Goal: Transaction & Acquisition: Purchase product/service

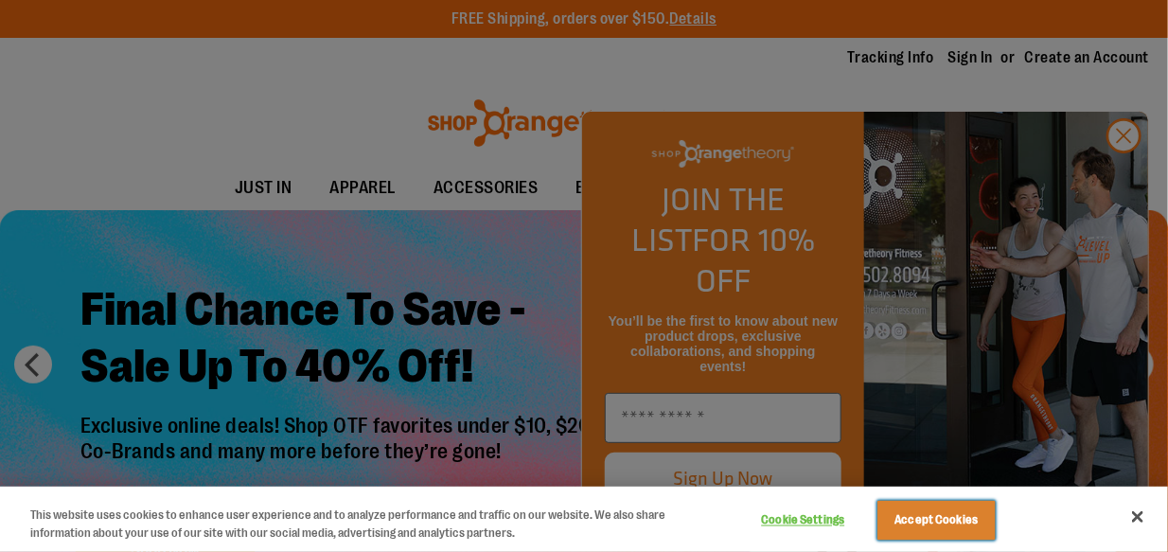
click at [927, 507] on button "Accept Cookies" at bounding box center [937, 521] width 118 height 40
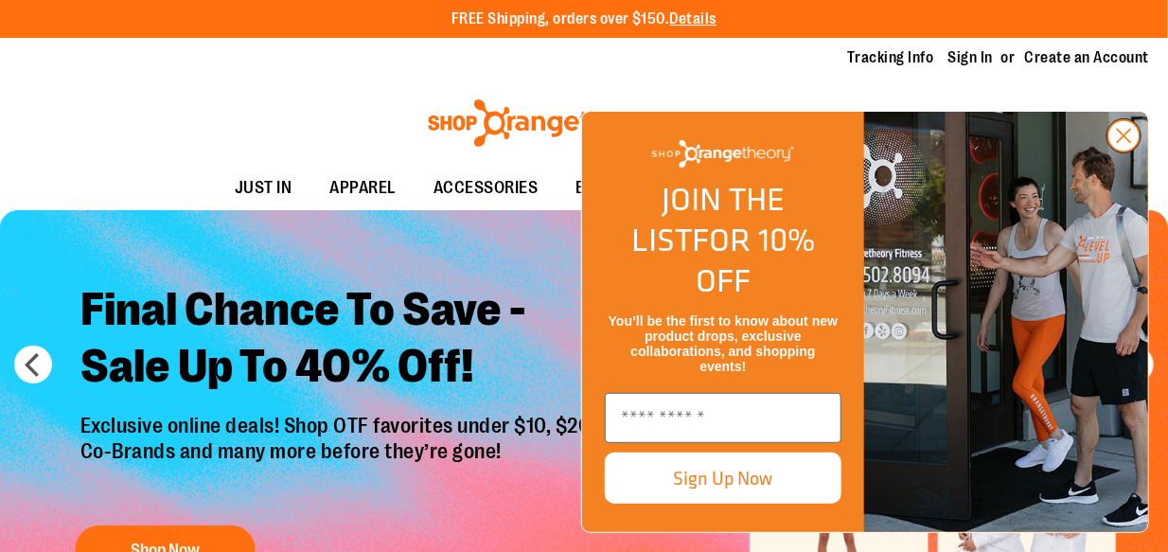
click at [1120, 151] on circle "Close dialog" at bounding box center [1124, 135] width 31 height 31
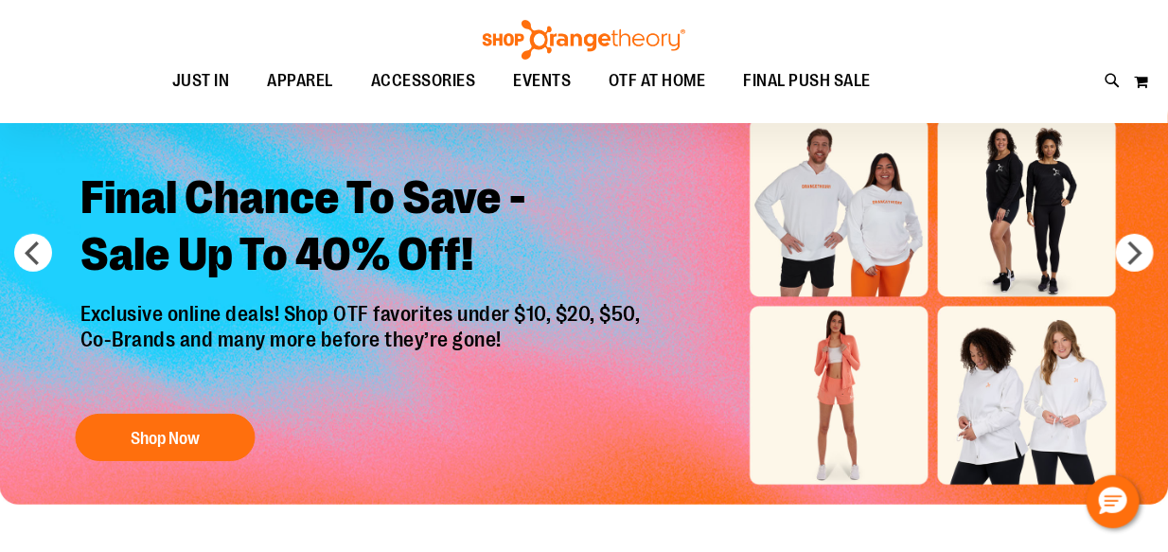
scroll to position [126, 0]
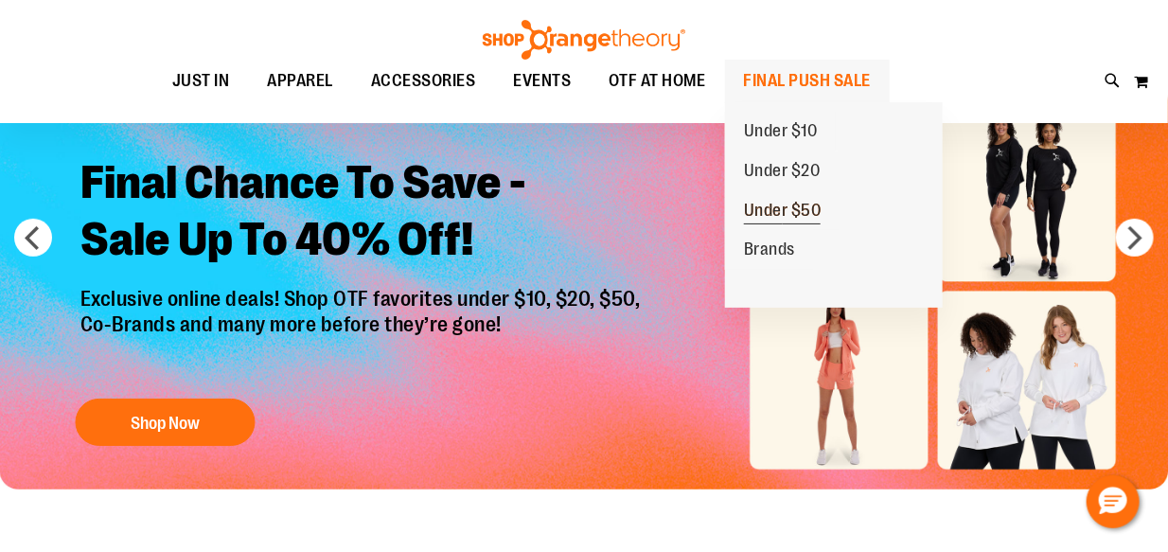
click at [780, 219] on span "Under $50" at bounding box center [783, 213] width 78 height 24
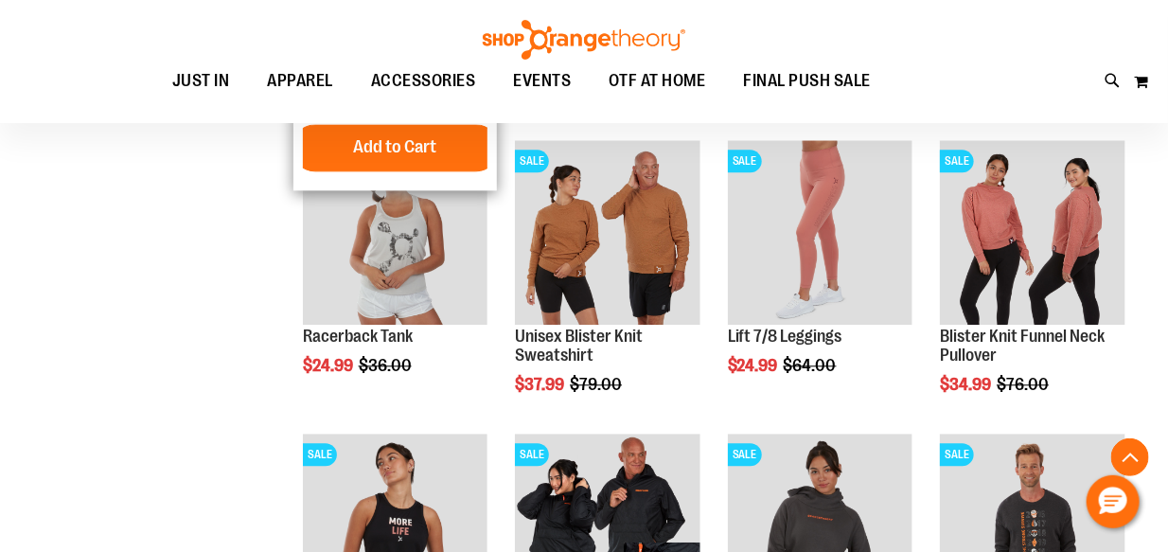
scroll to position [1451, 0]
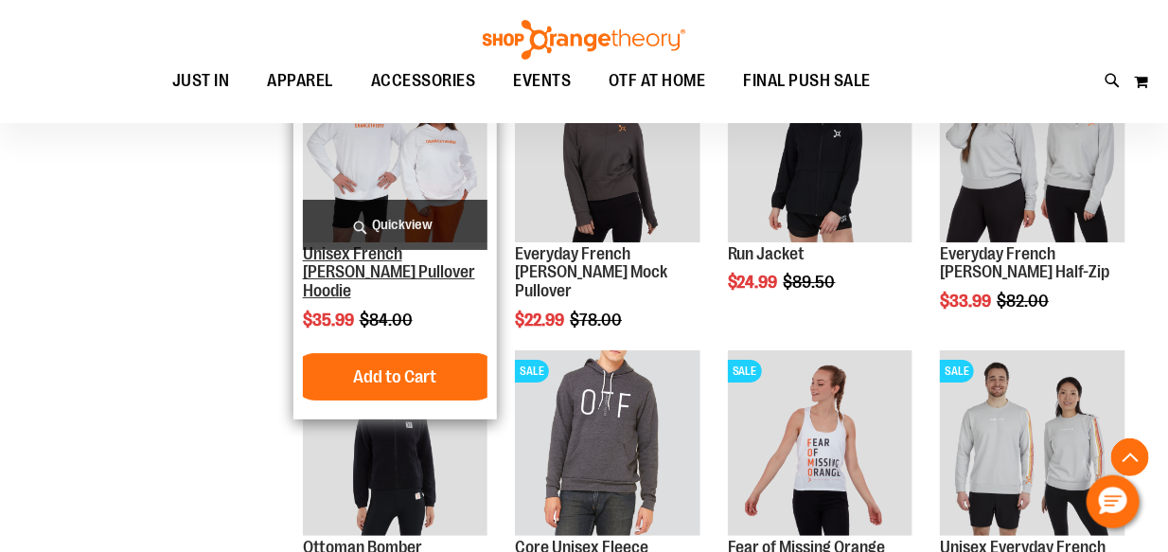
scroll to position [2367, 0]
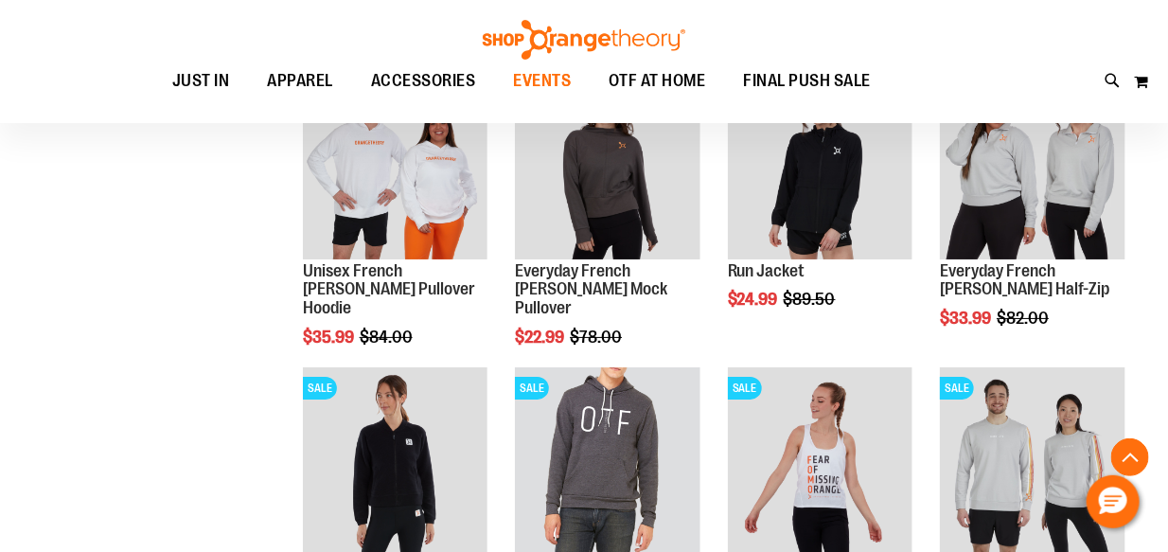
click at [547, 80] on span "EVENTS" at bounding box center [542, 81] width 58 height 43
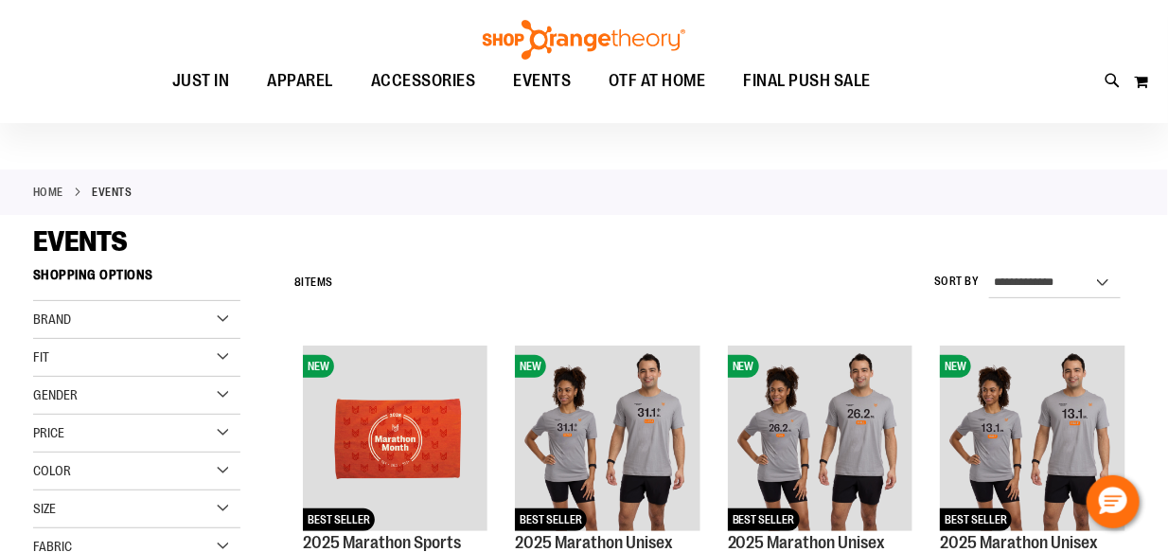
scroll to position [31, 0]
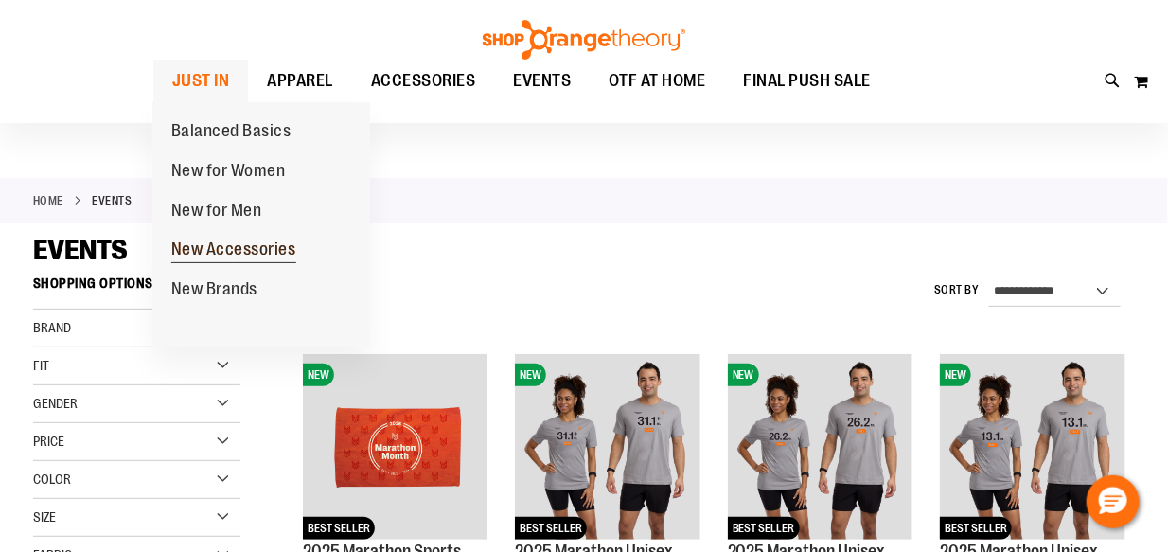
click at [241, 250] on span "New Accessories" at bounding box center [233, 252] width 125 height 24
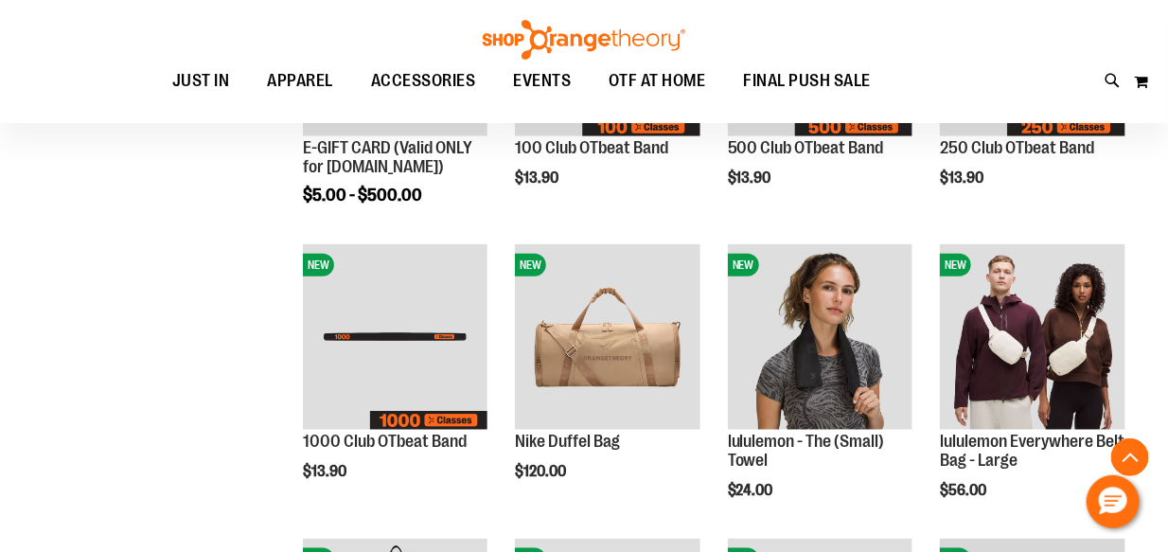
scroll to position [441, 0]
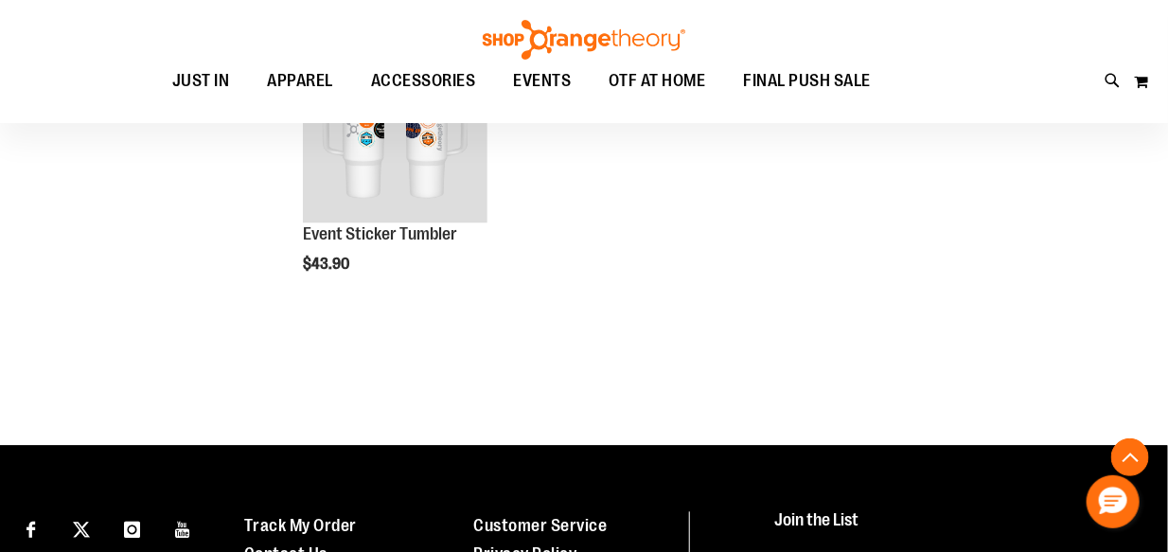
scroll to position [1231, 0]
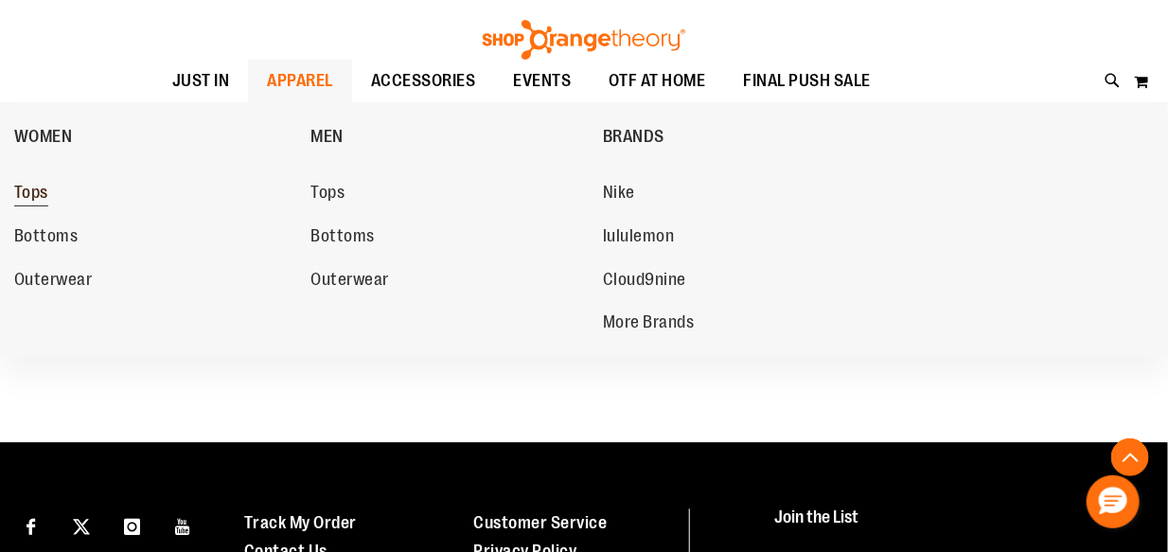
click at [49, 193] on link "Tops" at bounding box center [153, 193] width 278 height 34
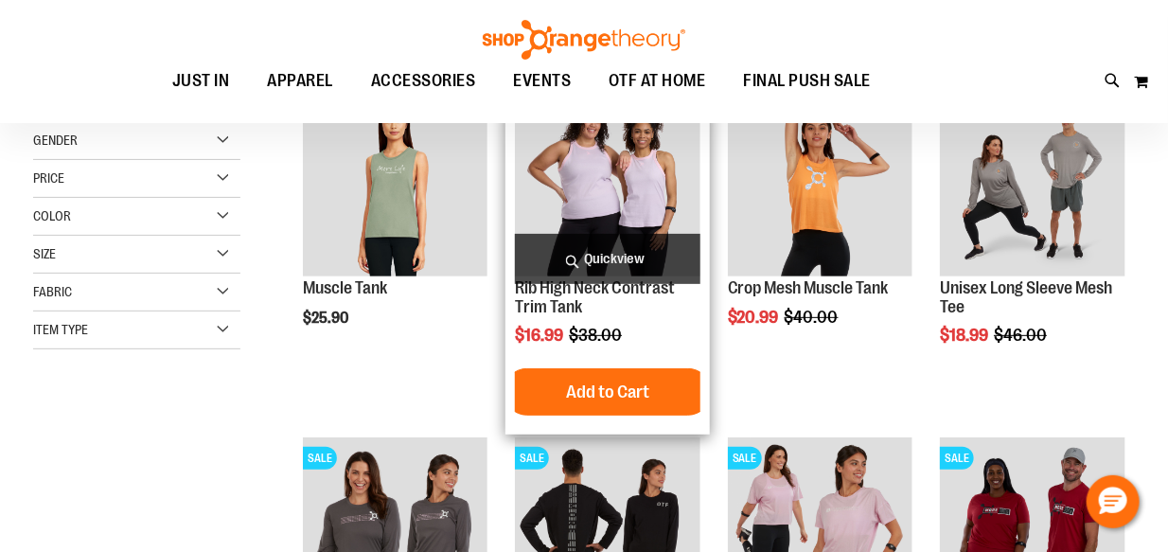
scroll to position [125, 0]
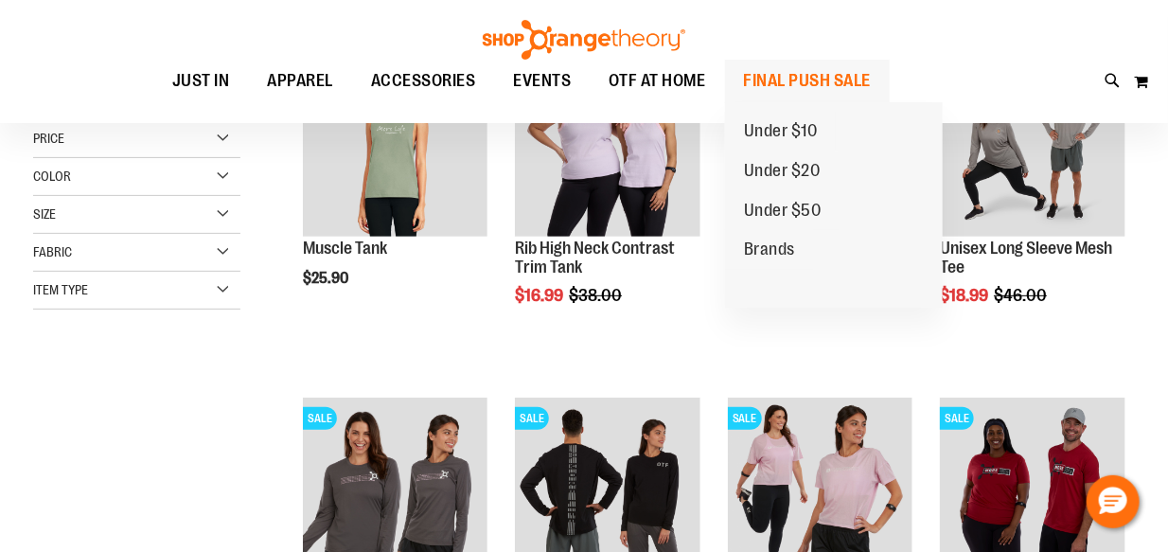
click at [754, 88] on span "FINAL PUSH SALE" at bounding box center [808, 81] width 128 height 43
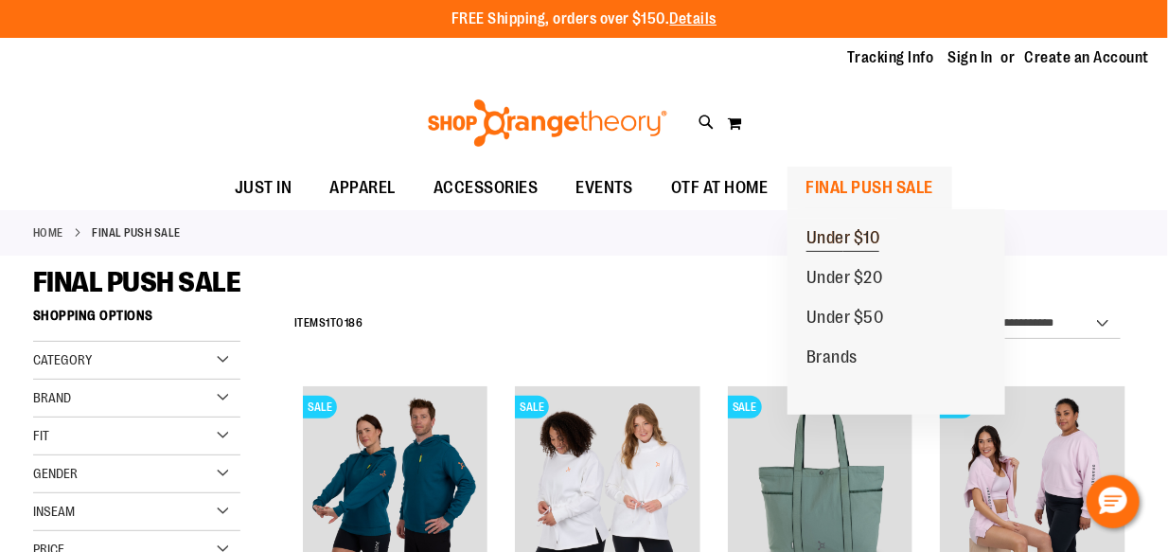
click at [820, 233] on span "Under $10" at bounding box center [844, 240] width 74 height 24
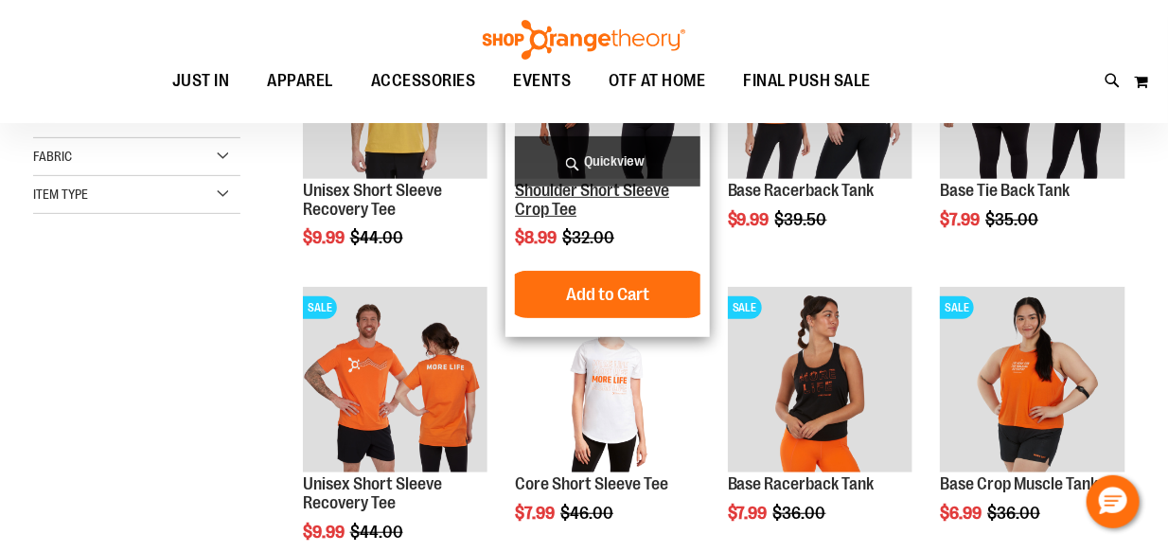
scroll to position [189, 0]
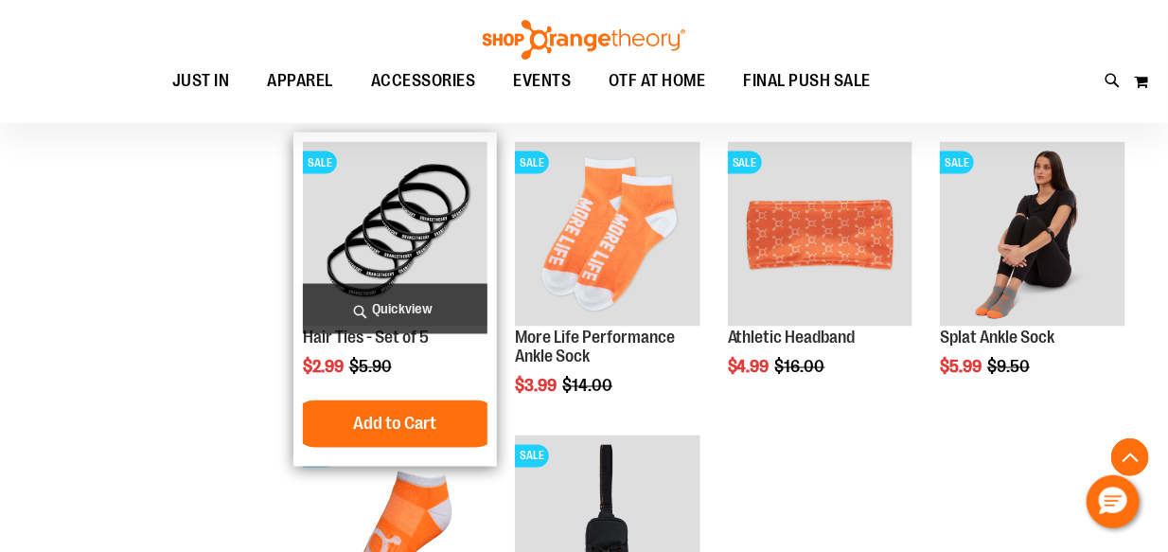
scroll to position [915, 0]
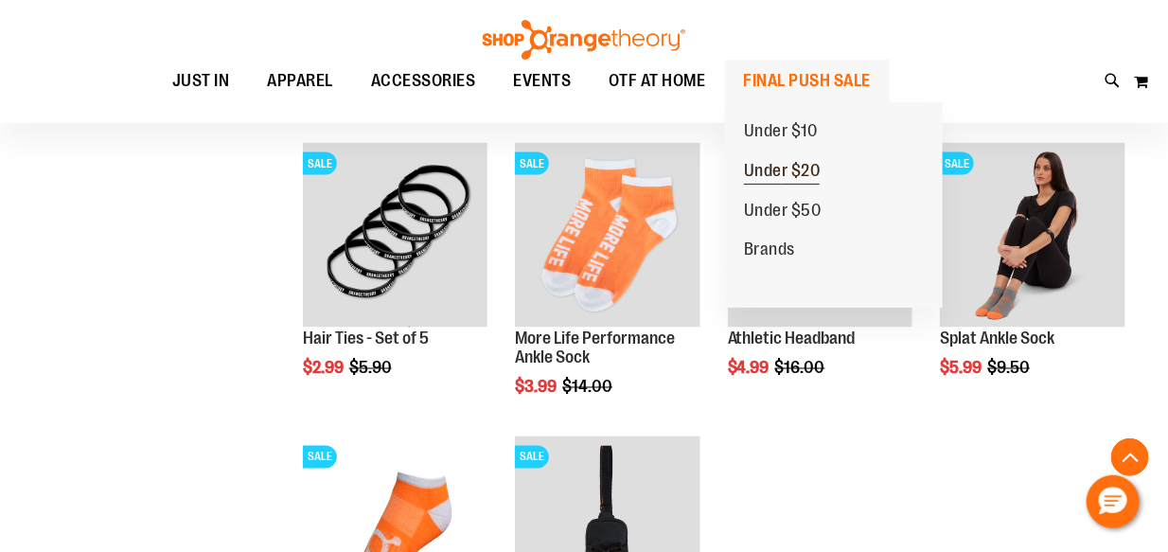
click at [806, 168] on span "Under $20" at bounding box center [782, 173] width 77 height 24
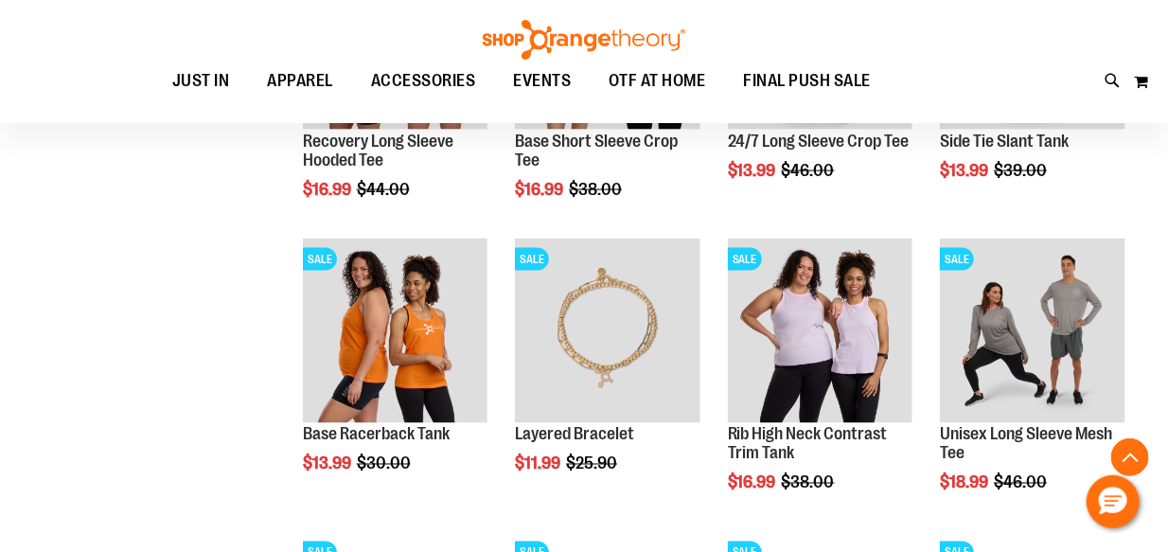
scroll to position [820, 0]
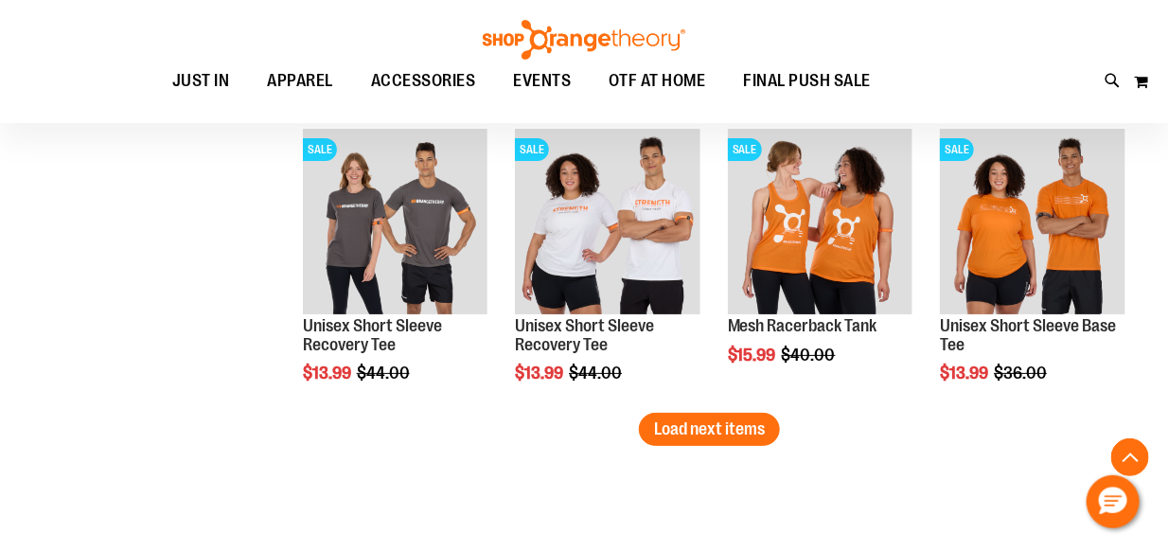
scroll to position [2397, 0]
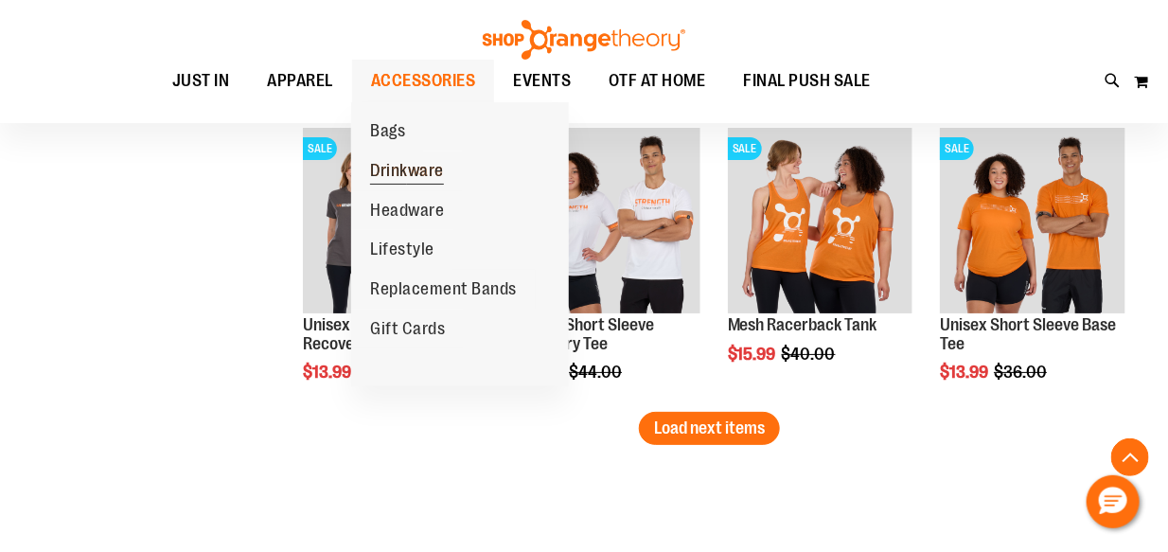
click at [418, 187] on link "Drinkware" at bounding box center [407, 171] width 112 height 40
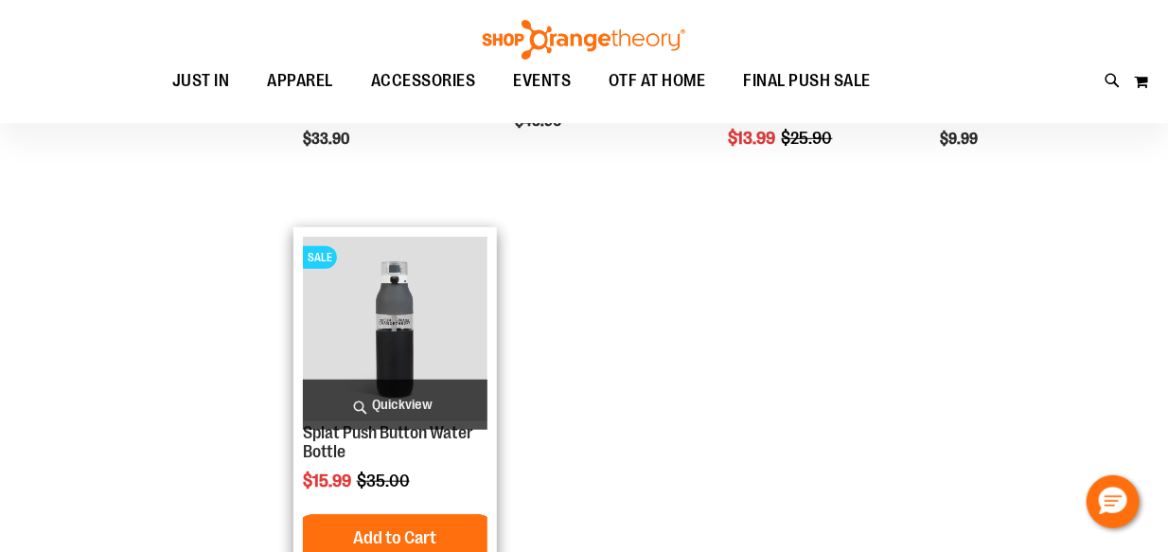
scroll to position [283, 0]
click at [382, 309] on img "product" at bounding box center [396, 329] width 186 height 186
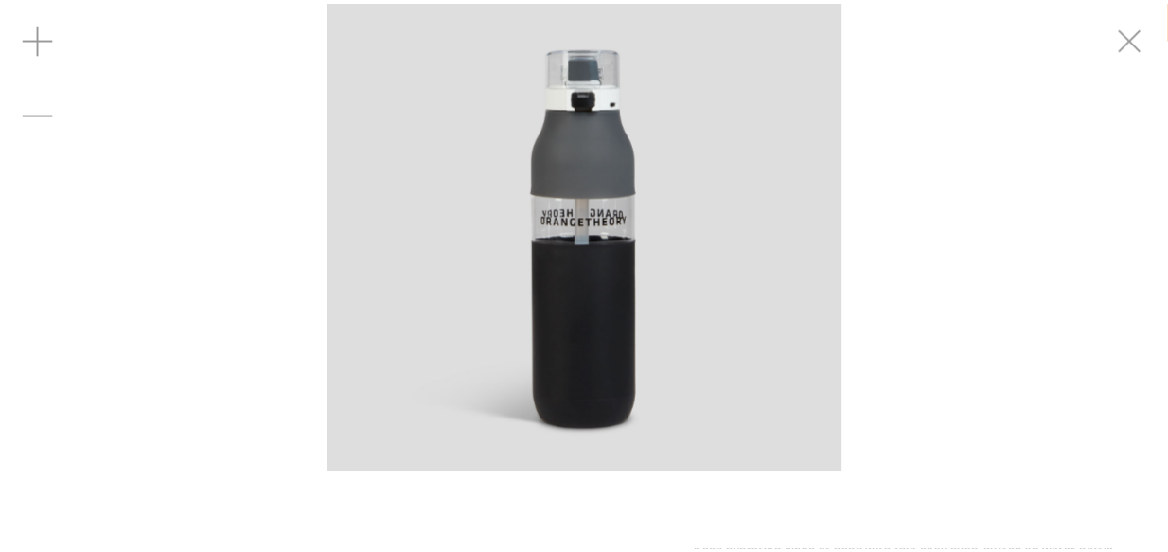
scroll to position [252, 0]
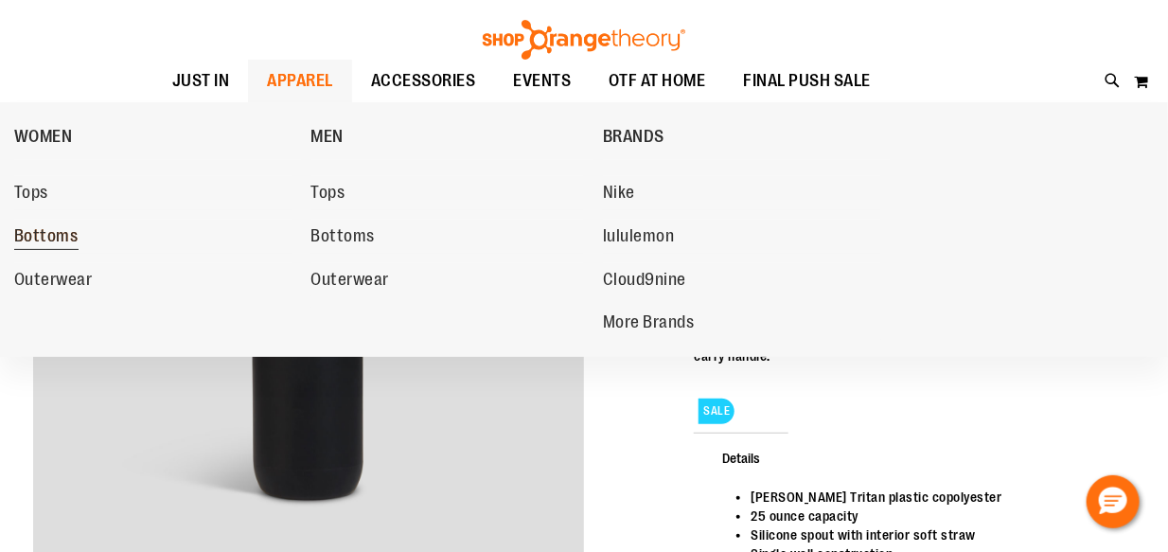
click at [45, 239] on span "Bottoms" at bounding box center [46, 238] width 64 height 24
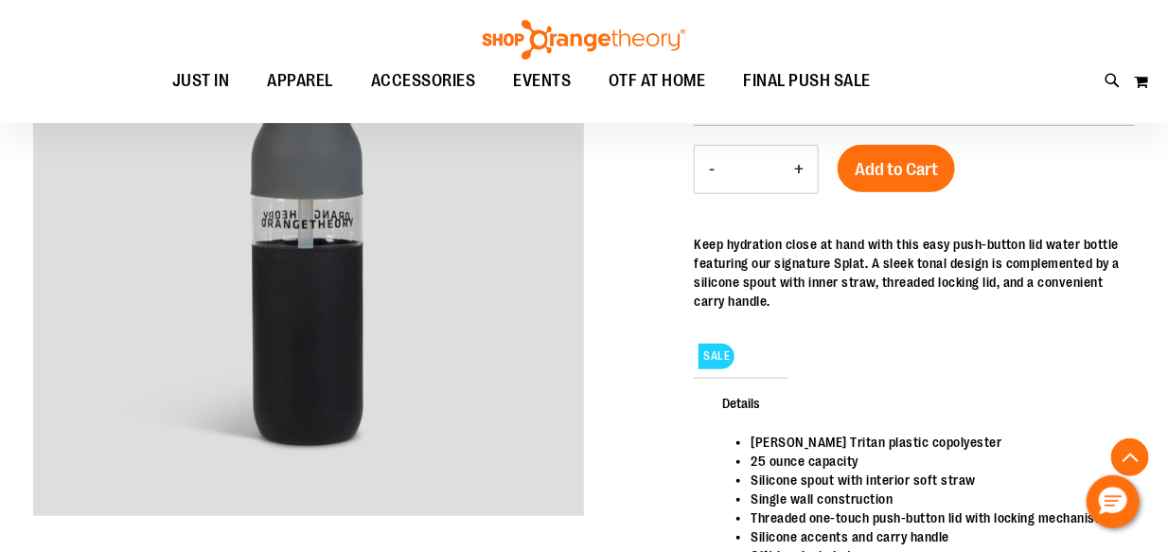
scroll to position [315, 0]
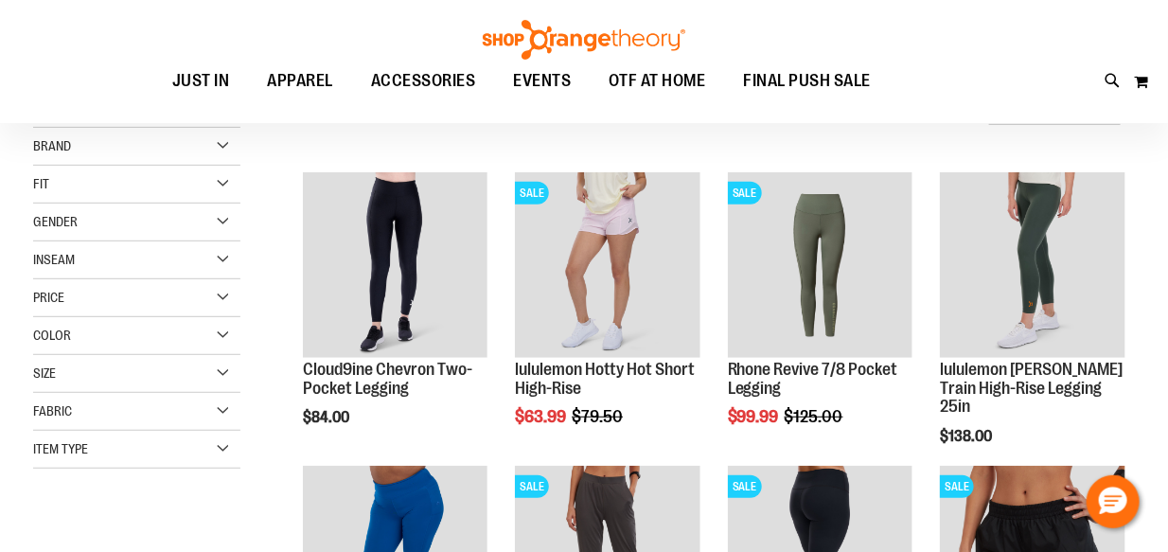
scroll to position [221, 0]
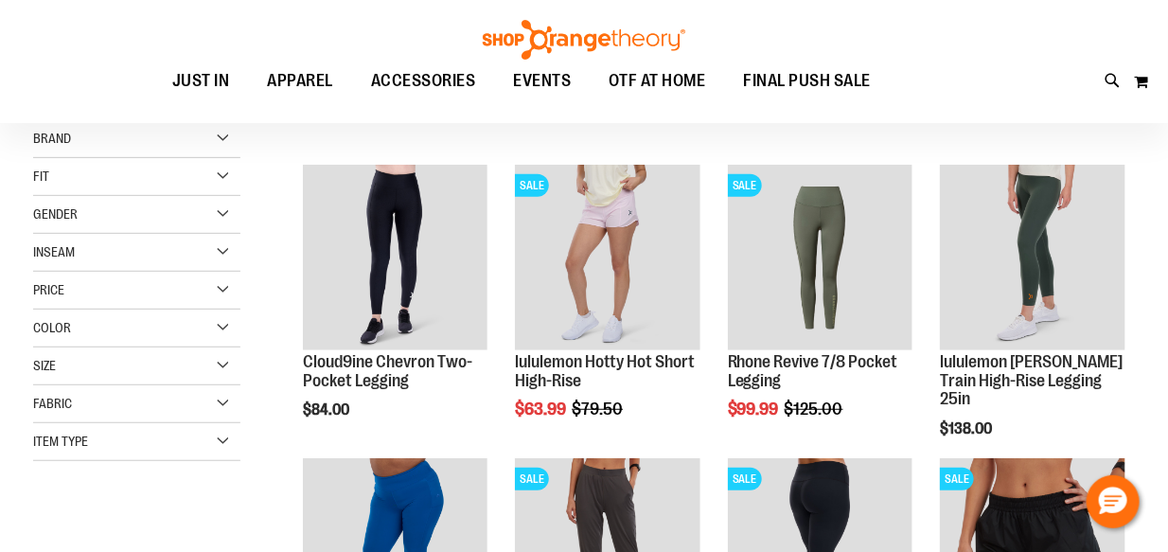
click at [186, 319] on div "Color" at bounding box center [136, 329] width 207 height 38
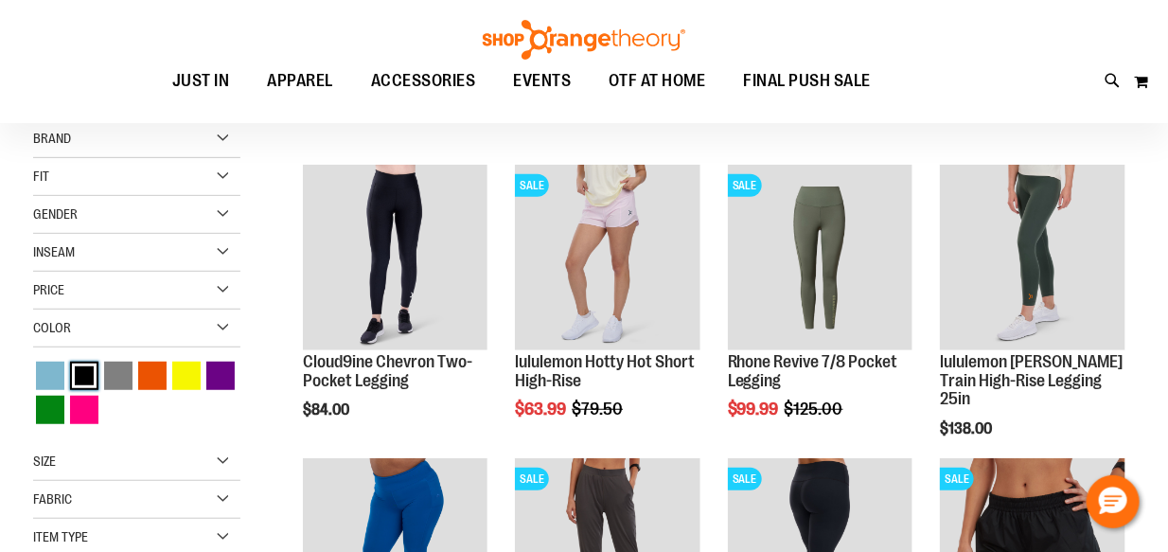
click at [84, 370] on div "Black" at bounding box center [84, 376] width 28 height 28
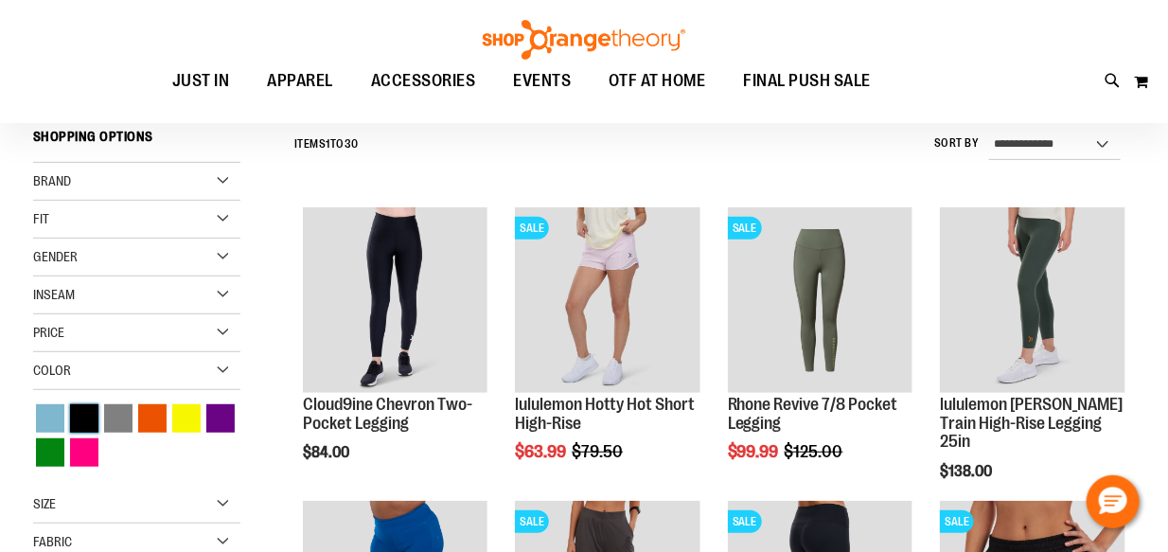
scroll to position [176, 0]
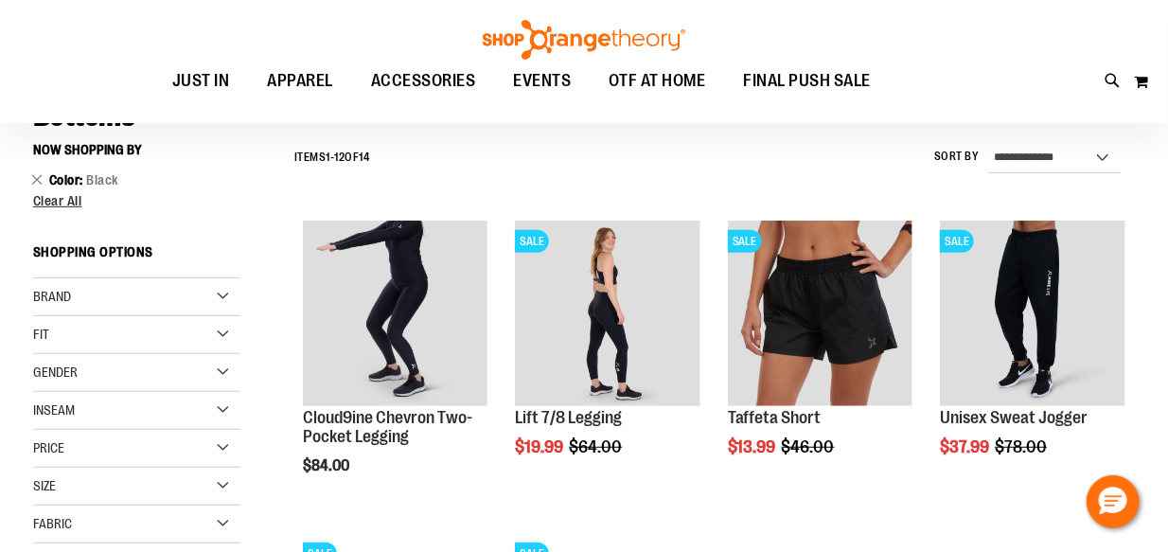
scroll to position [144, 0]
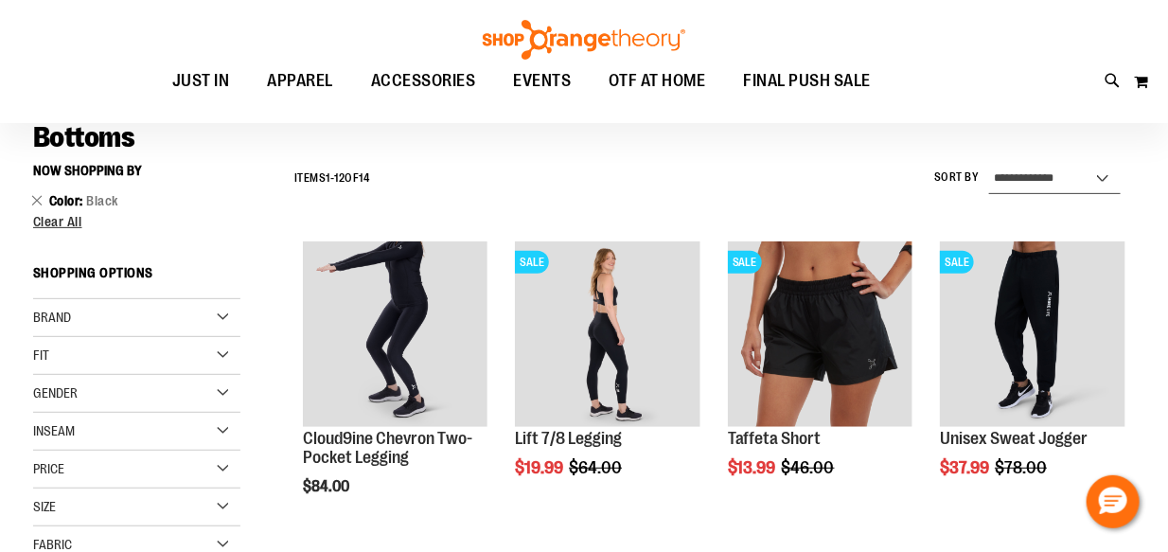
click at [1030, 187] on select "**********" at bounding box center [1055, 179] width 132 height 30
select select "*********"
click at [989, 164] on select "**********" at bounding box center [1055, 179] width 132 height 30
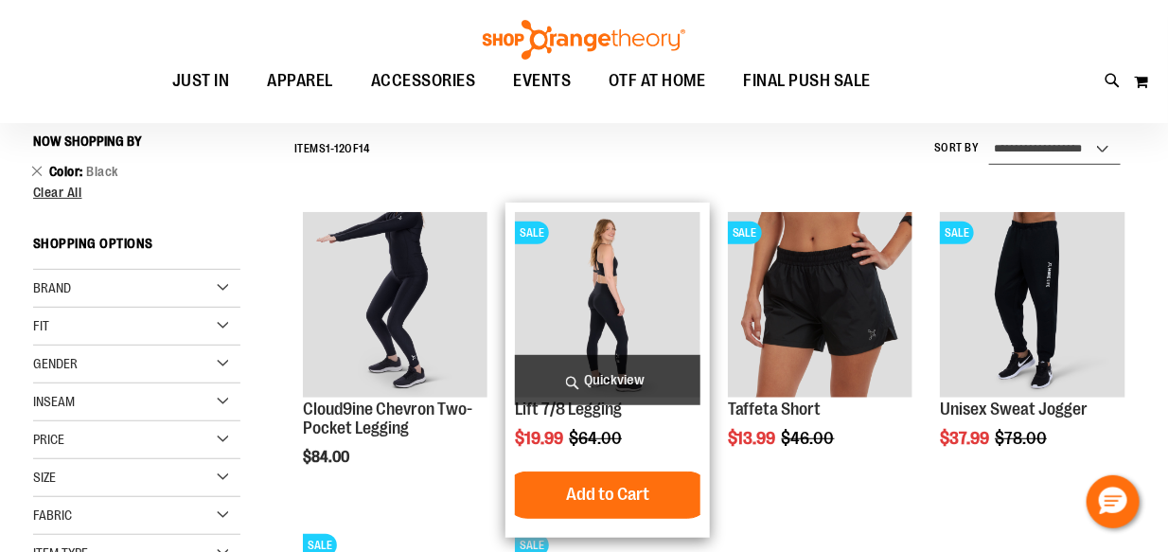
scroll to position [176, 0]
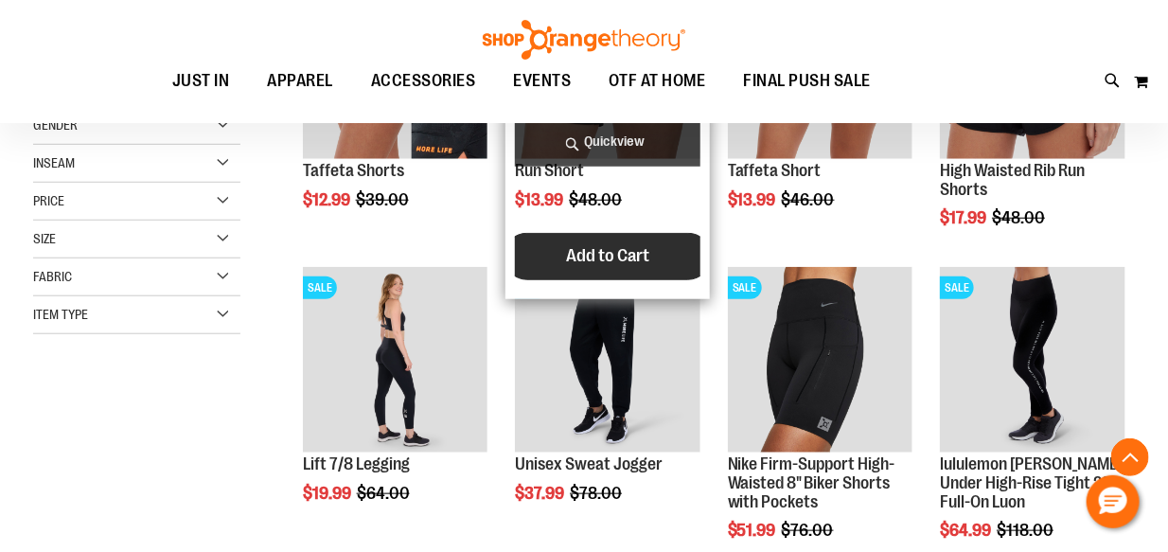
scroll to position [428, 0]
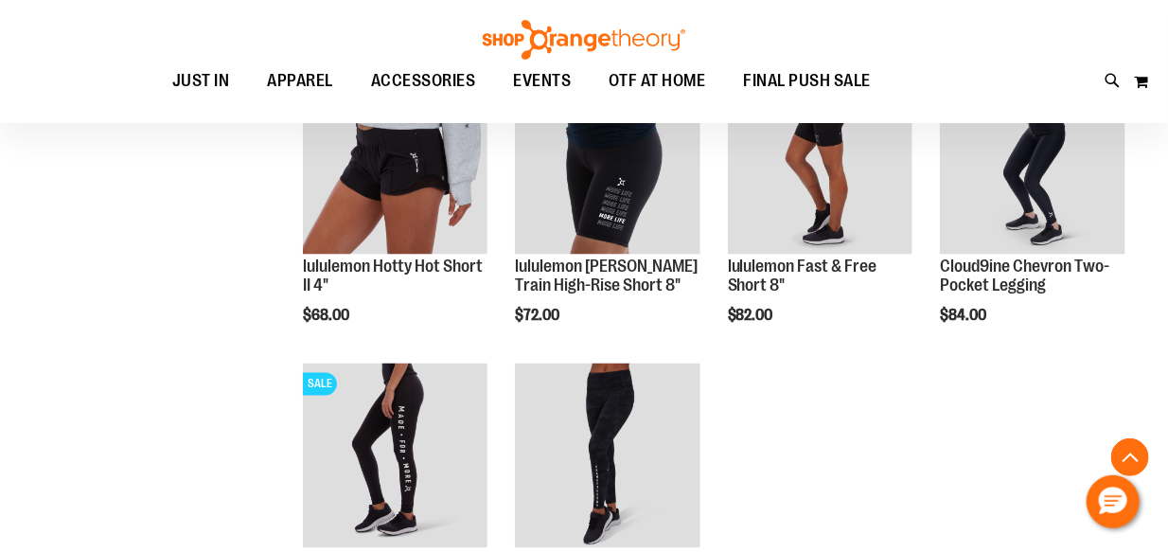
scroll to position [870, 0]
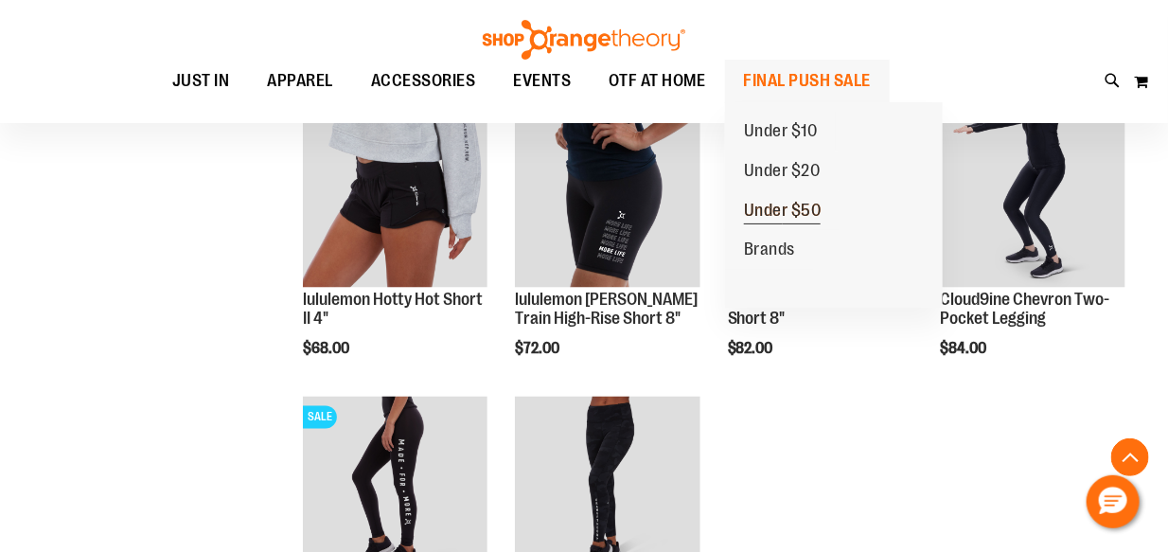
click at [792, 212] on span "Under $50" at bounding box center [783, 213] width 78 height 24
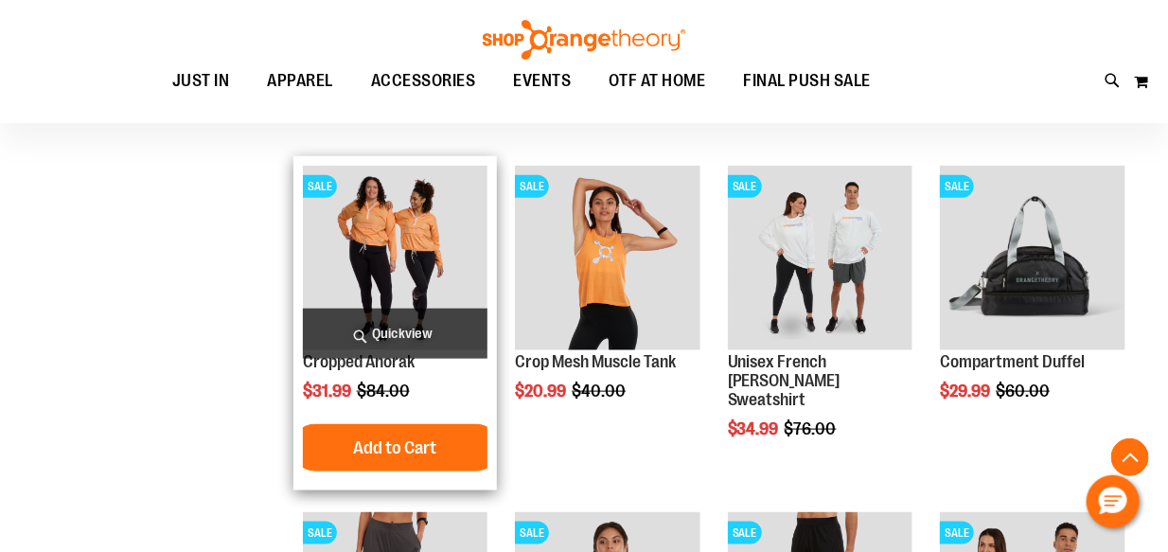
scroll to position [568, 0]
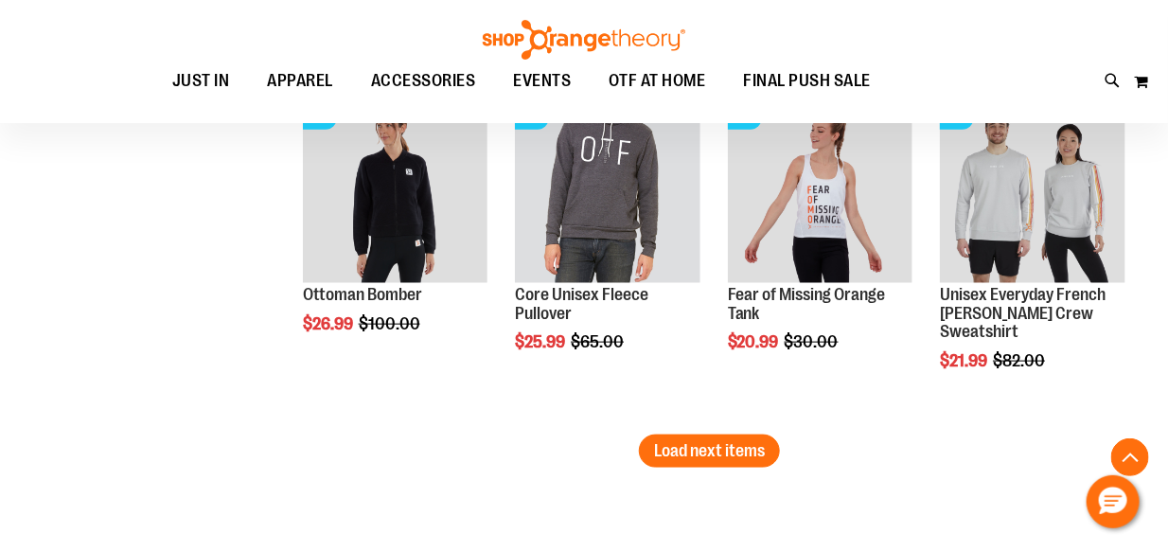
scroll to position [3061, 0]
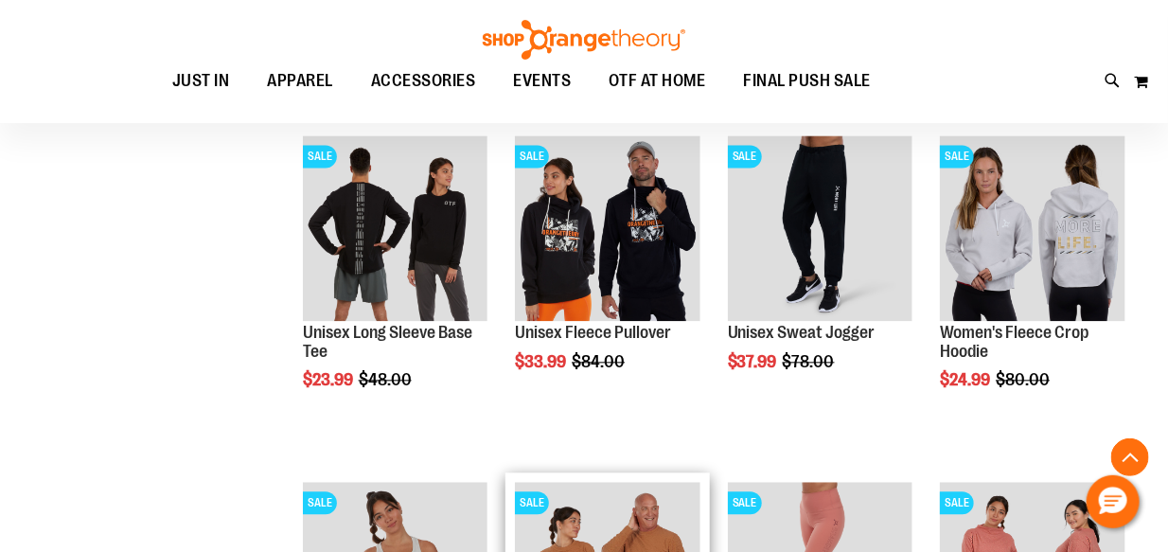
scroll to position [1231, 0]
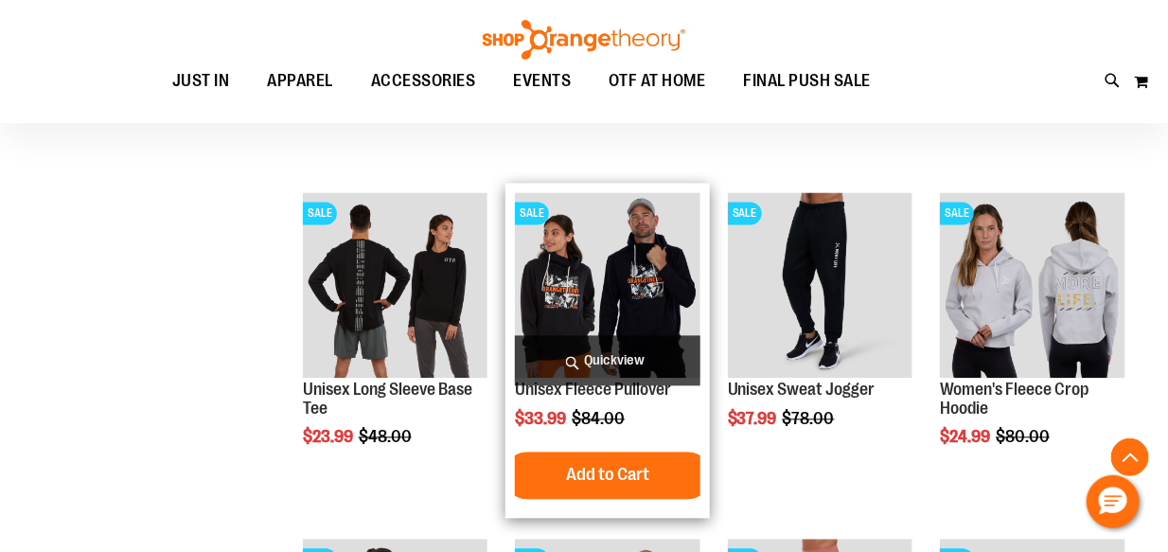
click at [618, 288] on img "product" at bounding box center [608, 286] width 186 height 186
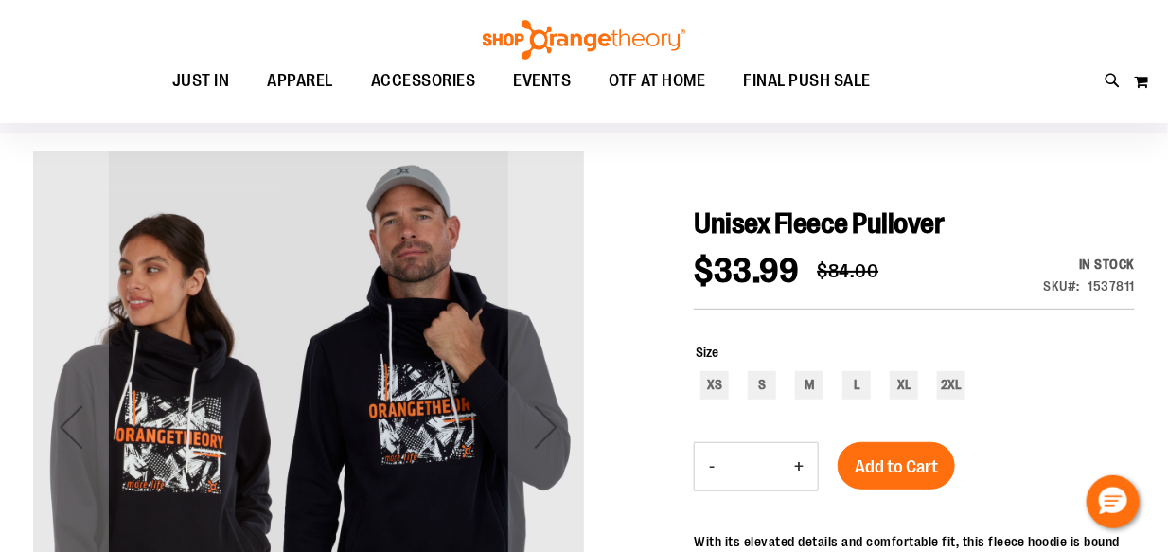
scroll to position [126, 0]
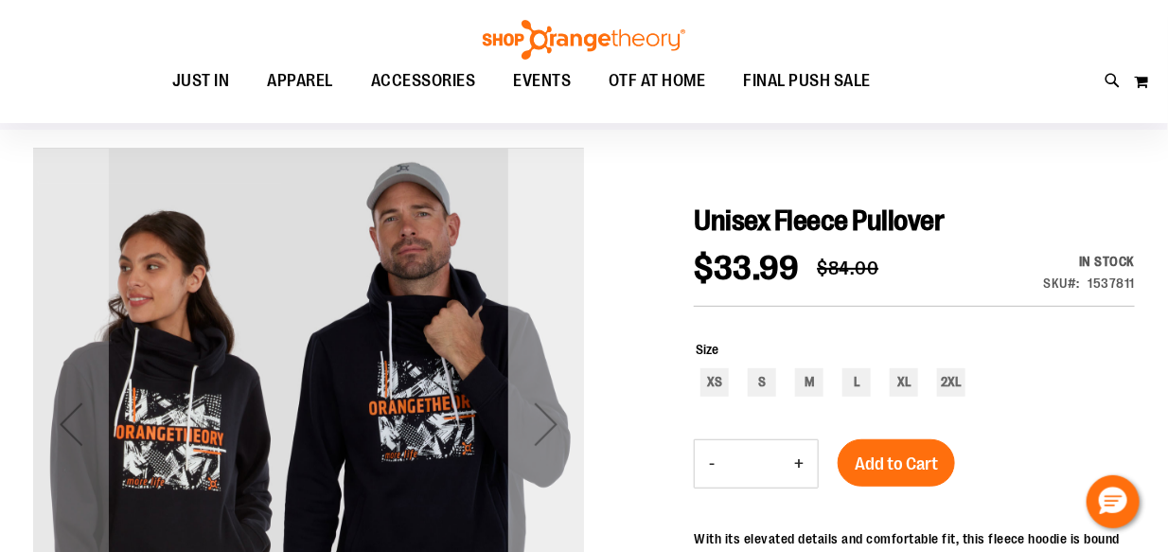
click at [558, 413] on div "Next" at bounding box center [546, 424] width 76 height 76
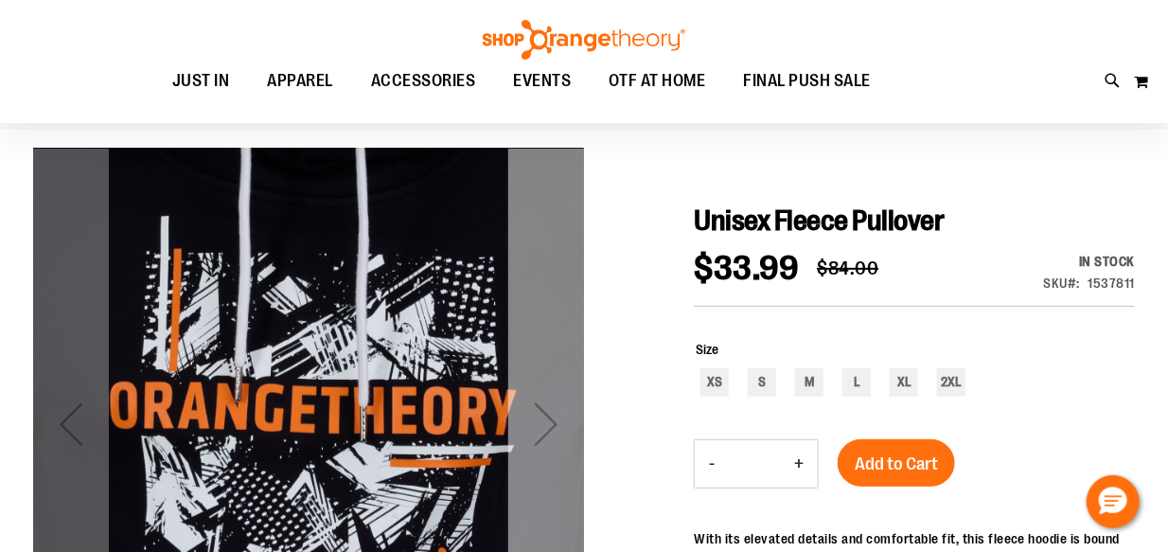
click at [557, 414] on div "Next" at bounding box center [546, 424] width 76 height 76
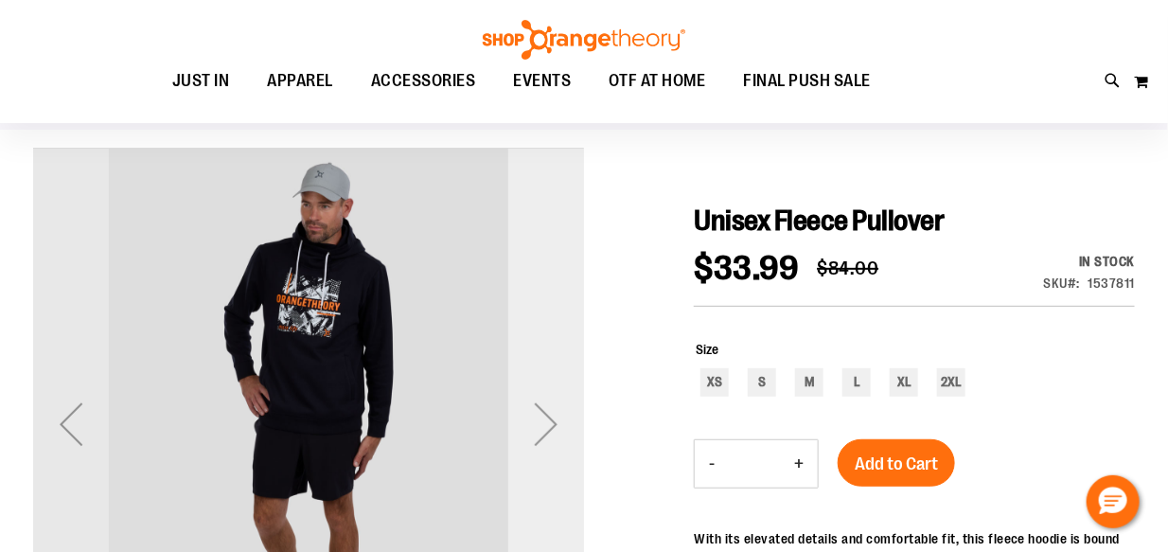
click at [557, 414] on div "Next" at bounding box center [546, 424] width 76 height 76
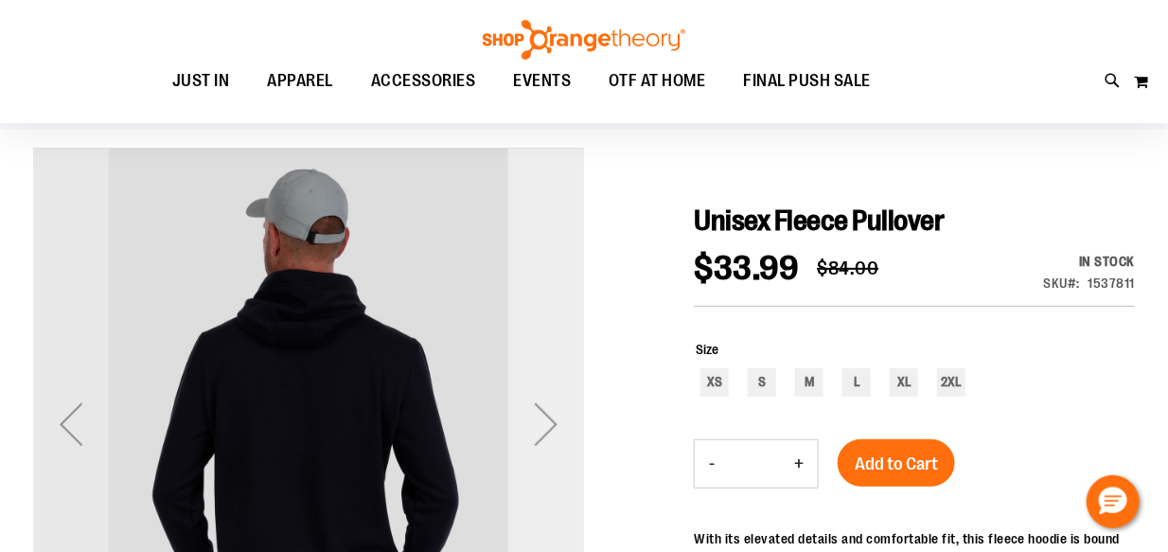
click at [557, 414] on div "Next" at bounding box center [546, 424] width 76 height 76
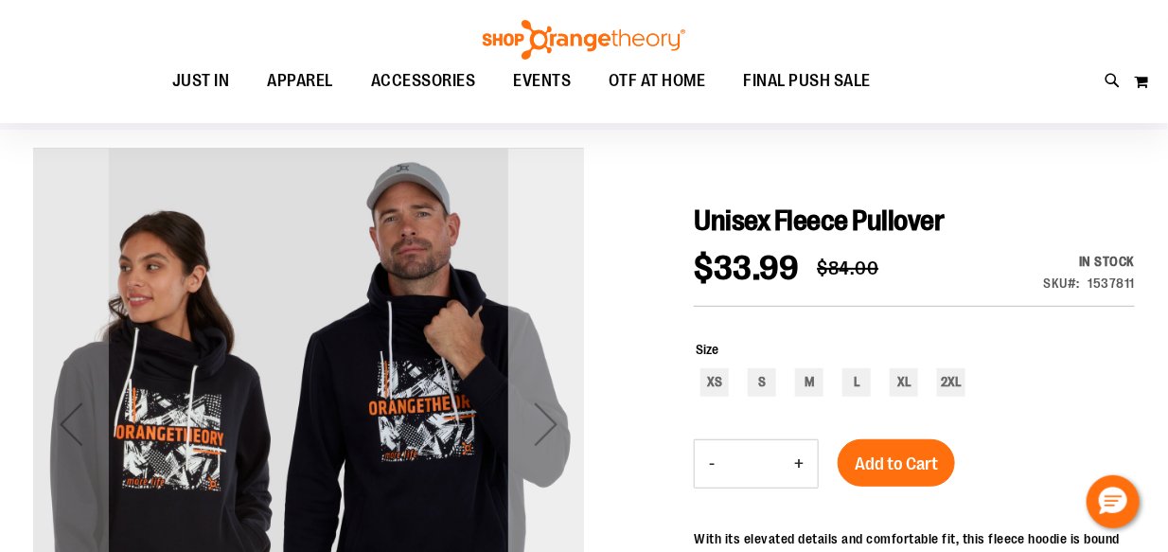
click at [557, 414] on div "Next" at bounding box center [546, 424] width 76 height 76
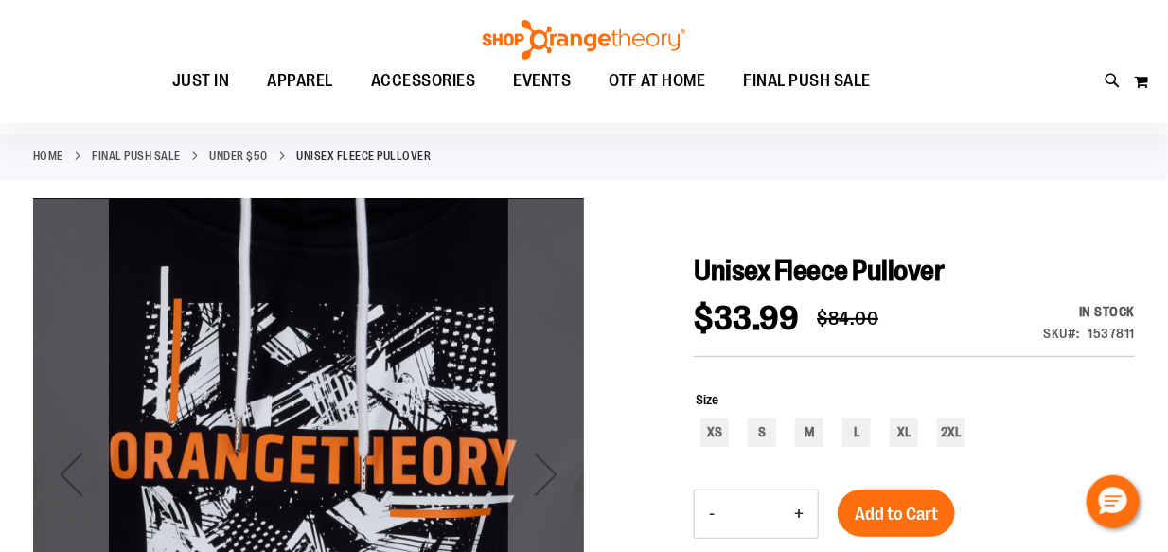
scroll to position [62, 0]
